Goal: Information Seeking & Learning: Learn about a topic

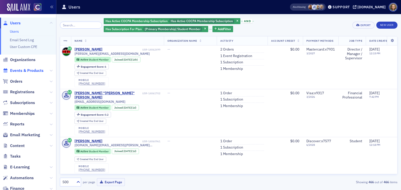
click at [25, 70] on span "Events & Products" at bounding box center [26, 71] width 33 height 6
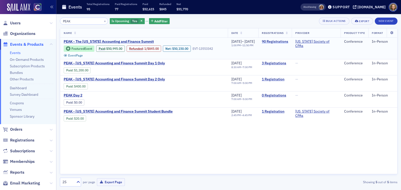
type input "PEAK"
click at [280, 41] on link "90 Registrations" at bounding box center [275, 41] width 26 height 5
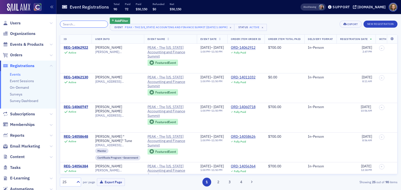
click at [87, 25] on input "search" at bounding box center [84, 24] width 48 height 7
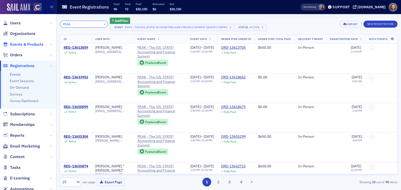
type input "PEAK"
click at [16, 44] on span "Events & Products" at bounding box center [26, 45] width 33 height 6
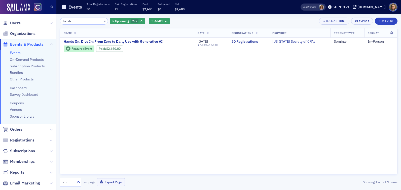
click at [70, 21] on input "hands" at bounding box center [84, 21] width 48 height 7
drag, startPoint x: 79, startPoint y: 21, endPoint x: 47, endPoint y: 17, distance: 32.4
click at [47, 18] on div "Users Organizations Events & Products Events On-Demand Products Subscription Pr…" at bounding box center [200, 95] width 401 height 190
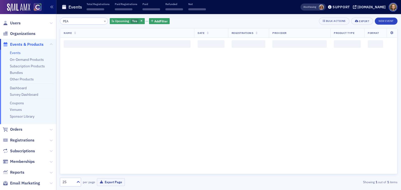
type input "PEAK"
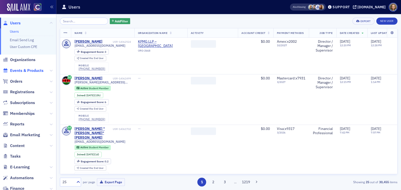
click at [35, 70] on span "Events & Products" at bounding box center [26, 71] width 33 height 6
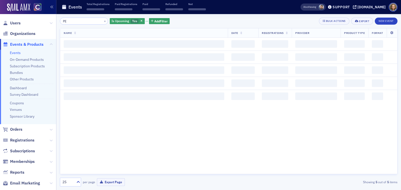
type input "P"
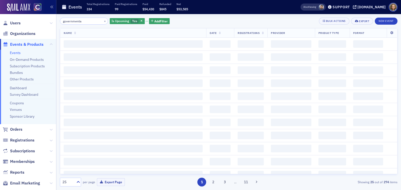
type input "governmental"
